Goal: Task Accomplishment & Management: Manage account settings

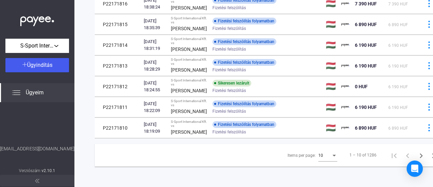
scroll to position [235, 0]
click at [417, 152] on icon "Next page" at bounding box center [421, 155] width 9 height 9
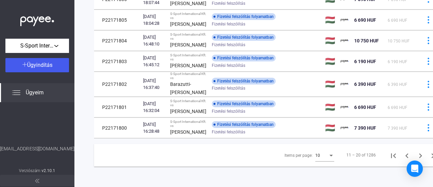
scroll to position [241, 1]
click at [416, 155] on icon "Next page" at bounding box center [420, 155] width 9 height 9
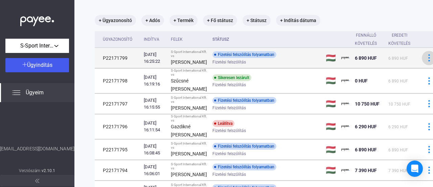
click at [424, 61] on div at bounding box center [429, 57] width 10 height 7
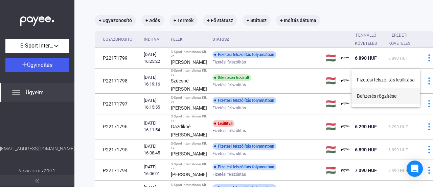
click at [385, 97] on button "Befizetés rögzítése" at bounding box center [386, 96] width 69 height 16
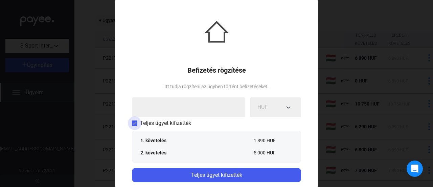
click at [167, 120] on span "Teljes ügyet kifizették" at bounding box center [165, 123] width 51 height 8
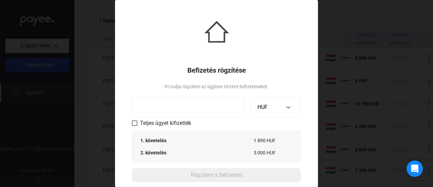
click at [156, 140] on div "1. követelés" at bounding box center [160, 140] width 39 height 7
click at [194, 107] on input at bounding box center [188, 107] width 113 height 20
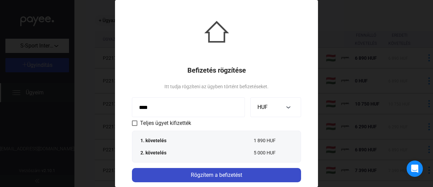
type input "****"
click at [222, 176] on div "Rögzítem a befizetést" at bounding box center [216, 175] width 165 height 8
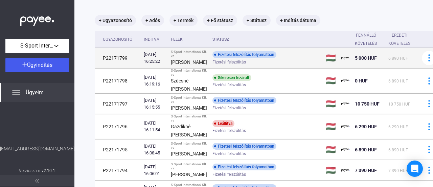
click at [109, 64] on td "P22171799" at bounding box center [118, 58] width 46 height 20
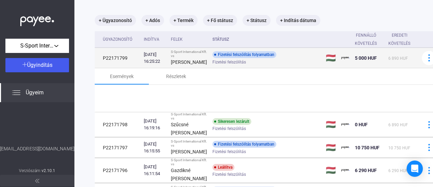
click at [109, 64] on td "P22171799" at bounding box center [118, 58] width 46 height 20
copy td "P22171799"
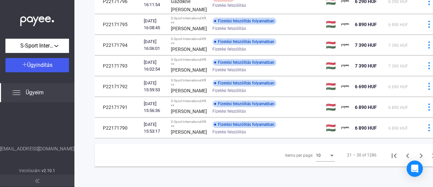
scroll to position [268, 0]
click at [390, 151] on icon "First page" at bounding box center [394, 155] width 9 height 9
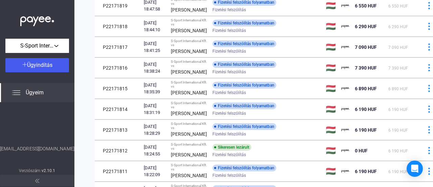
scroll to position [81, 0]
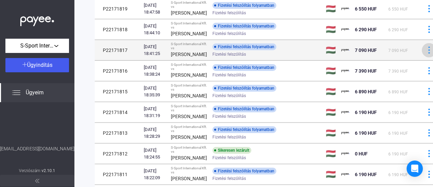
click at [426, 54] on img at bounding box center [429, 49] width 7 height 7
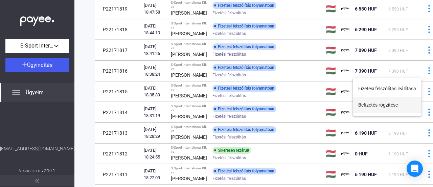
click at [388, 111] on button "Befizetés rögzítése" at bounding box center [387, 105] width 69 height 16
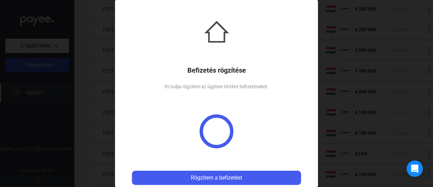
scroll to position [3, 0]
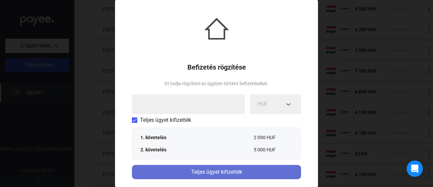
click at [252, 168] on div "Teljes ügyet kifizették" at bounding box center [216, 172] width 165 height 8
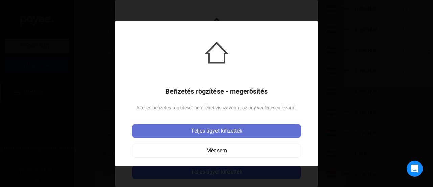
click at [254, 129] on div "Teljes ügyet kifizették" at bounding box center [216, 131] width 165 height 8
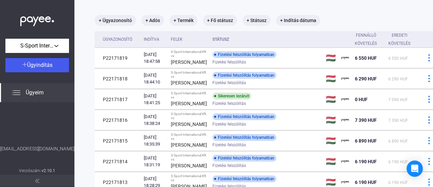
scroll to position [46, 0]
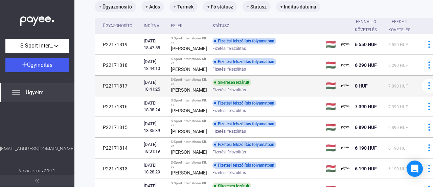
click at [113, 96] on td "P22171817" at bounding box center [118, 86] width 46 height 20
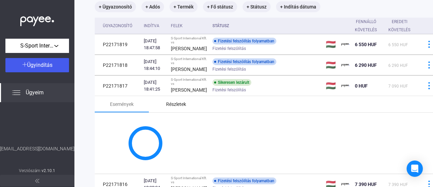
click at [175, 108] on div "Részletek" at bounding box center [176, 104] width 20 height 8
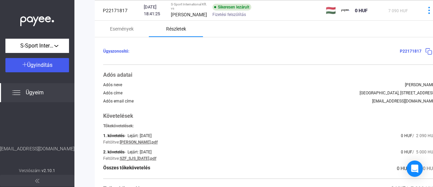
scroll to position [122, 0]
click at [146, 144] on link "[PERSON_NAME].pdf" at bounding box center [139, 141] width 38 height 5
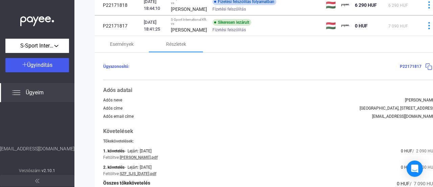
scroll to position [104, 0]
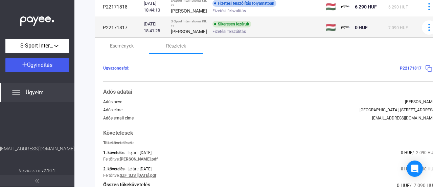
click at [107, 38] on td "P22171817" at bounding box center [118, 27] width 46 height 20
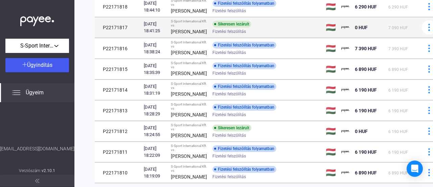
click at [107, 38] on td "P22171817" at bounding box center [118, 27] width 46 height 20
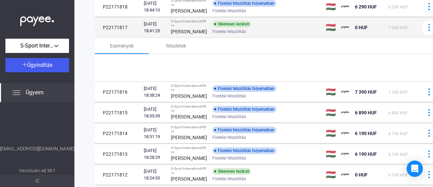
copy td "P22171817"
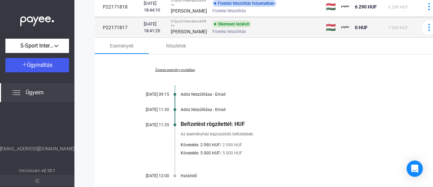
click at [236, 36] on td "Sikeresen lezárult Fizetési felszólítás" at bounding box center [266, 27] width 113 height 20
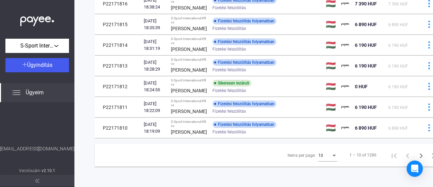
scroll to position [236, 0]
click at [417, 151] on icon "Next page" at bounding box center [421, 155] width 9 height 9
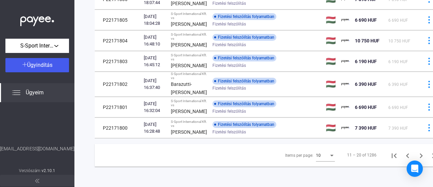
scroll to position [244, 0]
click at [417, 151] on icon "Next page" at bounding box center [421, 155] width 9 height 9
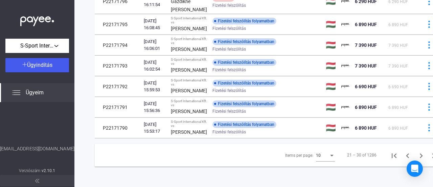
scroll to position [268, 0]
click at [417, 152] on icon "Next page" at bounding box center [421, 155] width 9 height 9
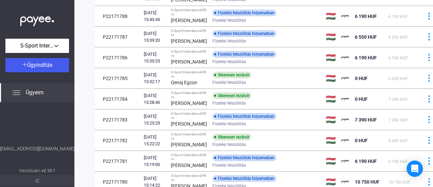
scroll to position [95, 0]
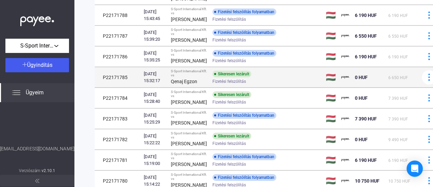
click at [116, 87] on td "P22171785" at bounding box center [118, 77] width 46 height 20
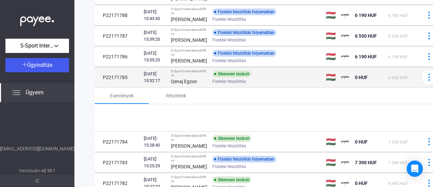
click at [116, 87] on td "P22171785" at bounding box center [118, 77] width 46 height 20
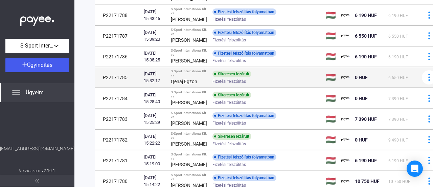
copy td "P22171785"
